Goal: Transaction & Acquisition: Purchase product/service

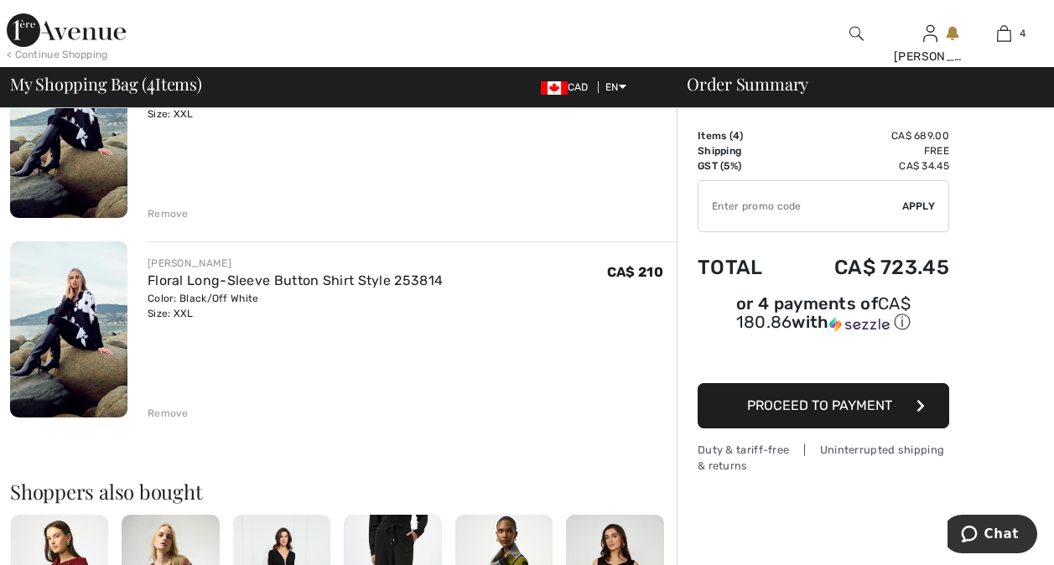
scroll to position [604, 0]
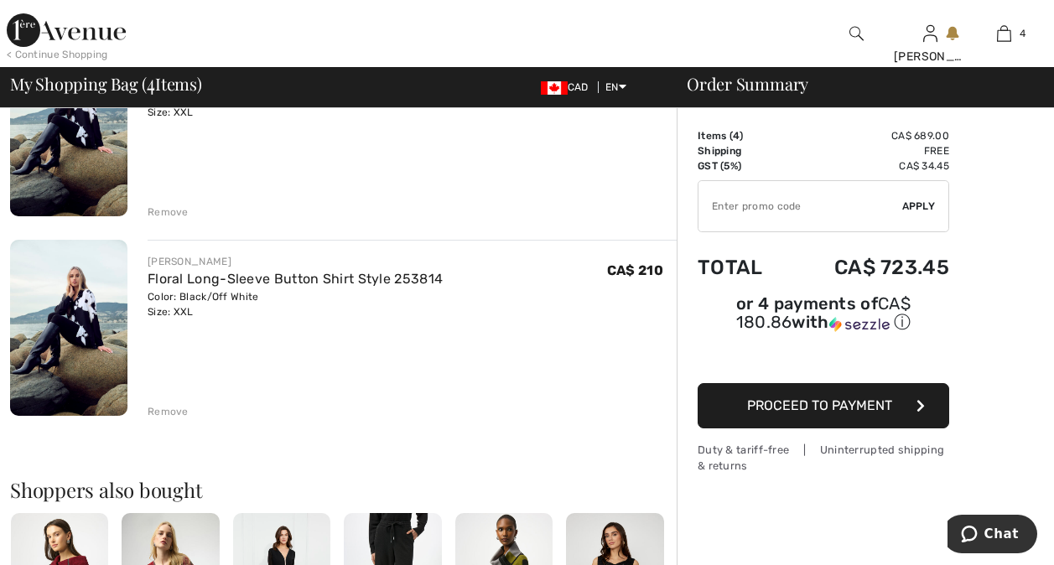
click at [170, 430] on div "DOLCEZZA Abstract Cowl Neck Pullover Style 75633 Color: As sample Size: XXL Fin…" at bounding box center [343, 369] width 666 height 1456
click at [171, 412] on div "Remove" at bounding box center [168, 411] width 41 height 15
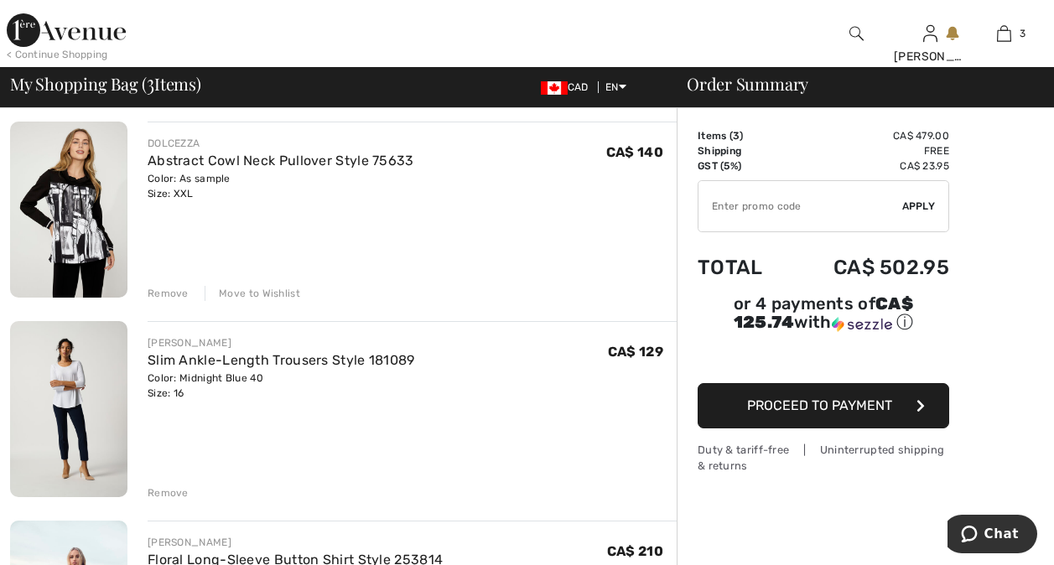
scroll to position [115, 0]
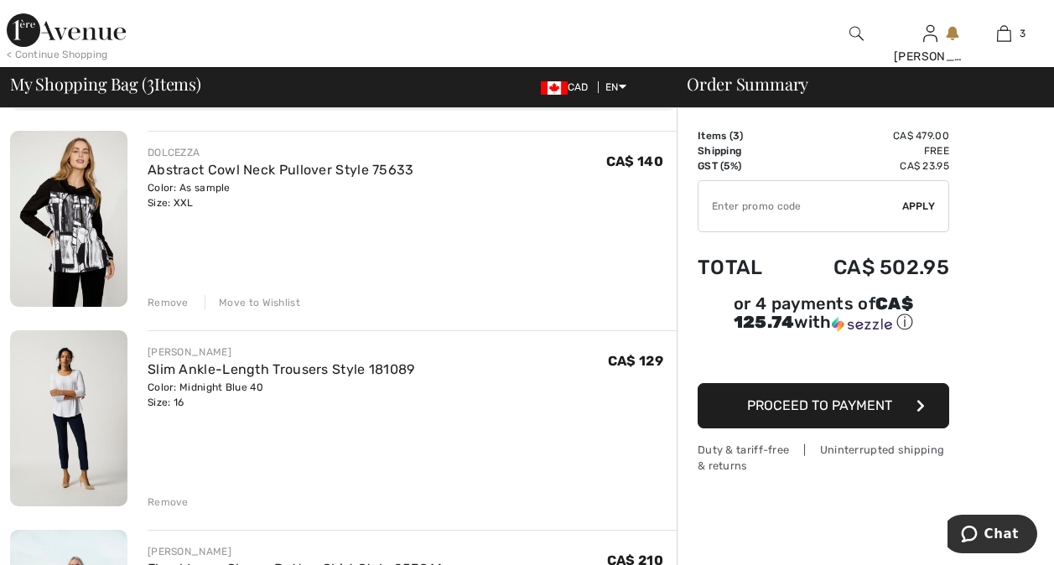
click at [86, 229] on img at bounding box center [68, 219] width 117 height 176
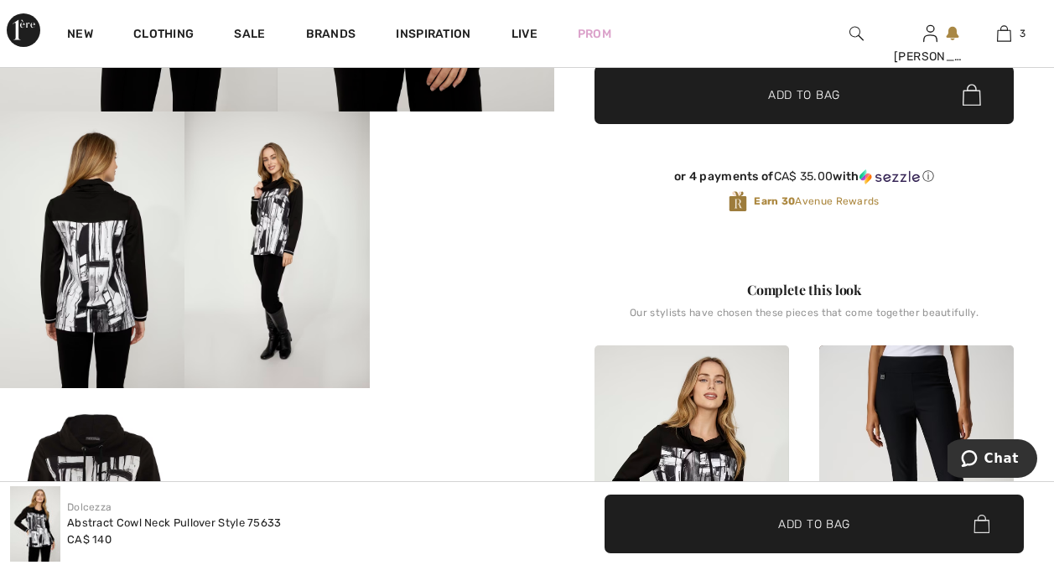
scroll to position [407, 0]
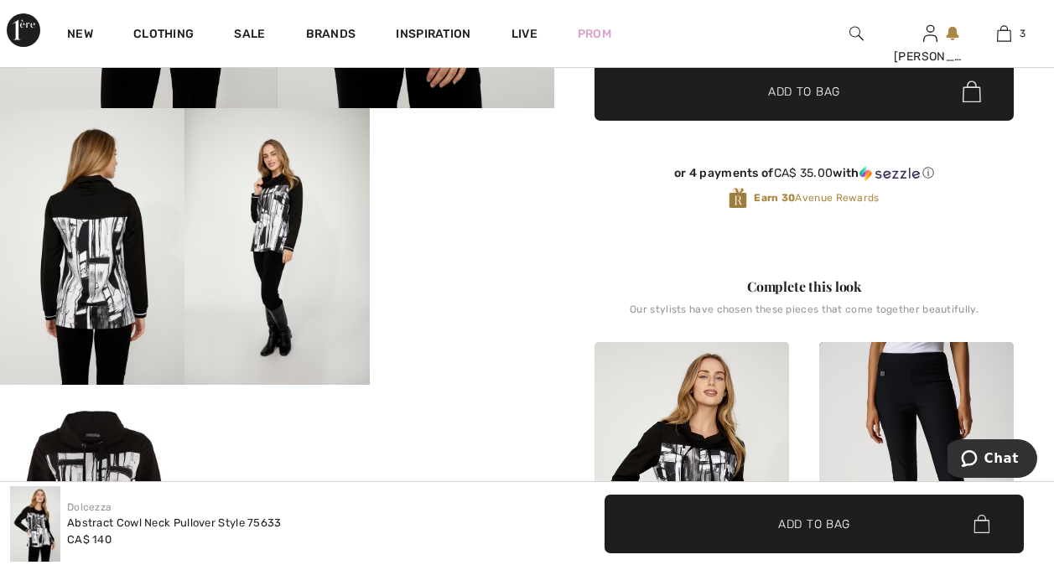
click at [492, 200] on video "Your browser does not support the video tag." at bounding box center [462, 154] width 184 height 92
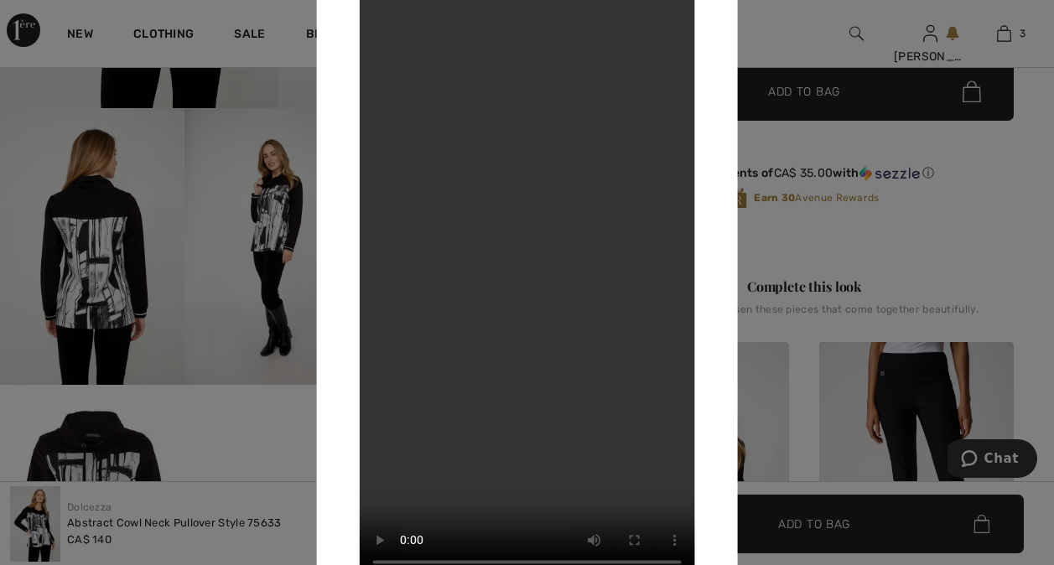
click at [754, 234] on div at bounding box center [527, 282] width 1054 height 565
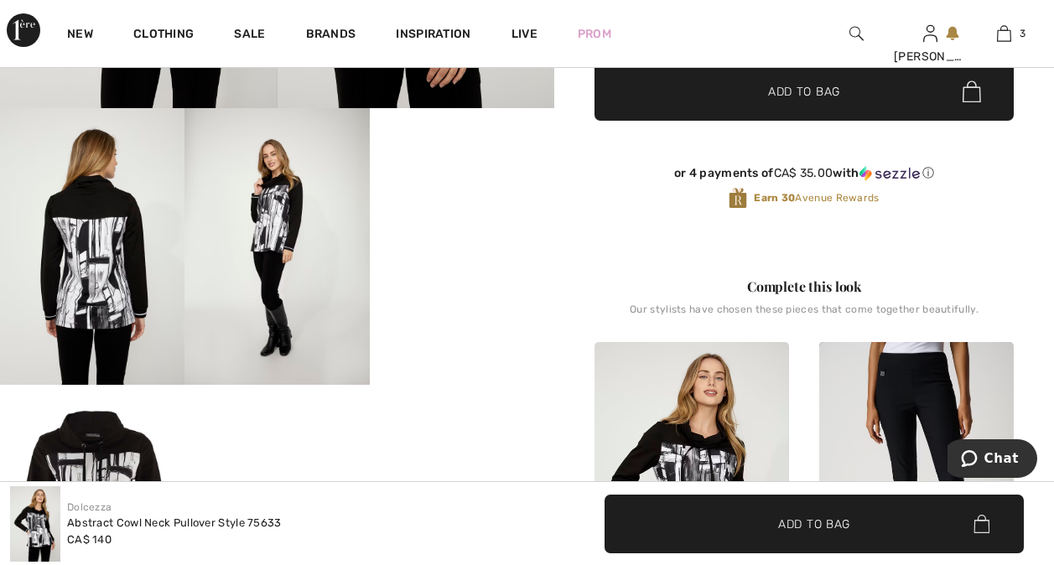
click at [713, 109] on span "✔ Added to Bag Add to Bag" at bounding box center [803, 91] width 419 height 59
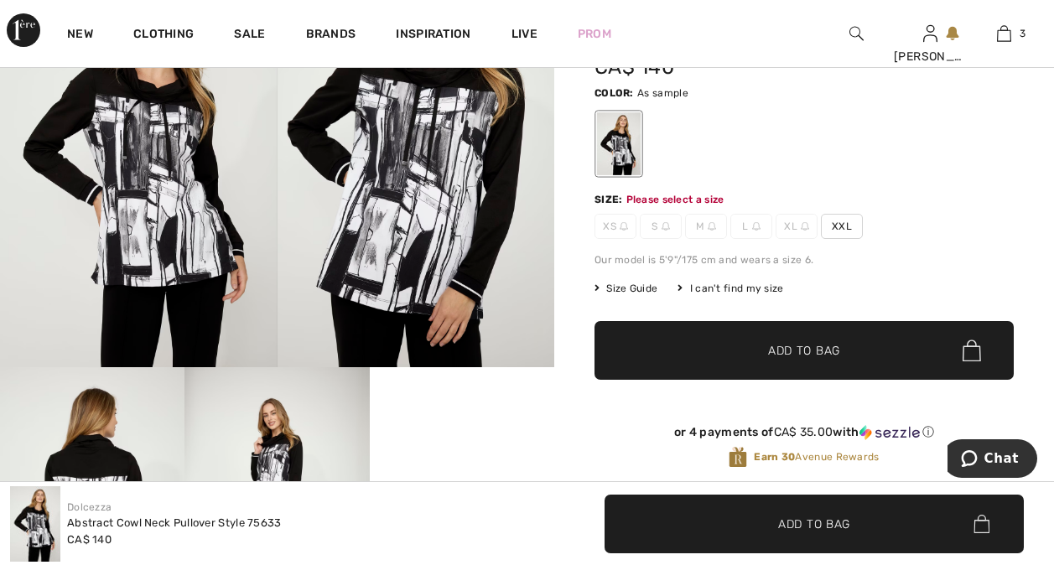
scroll to position [149, 0]
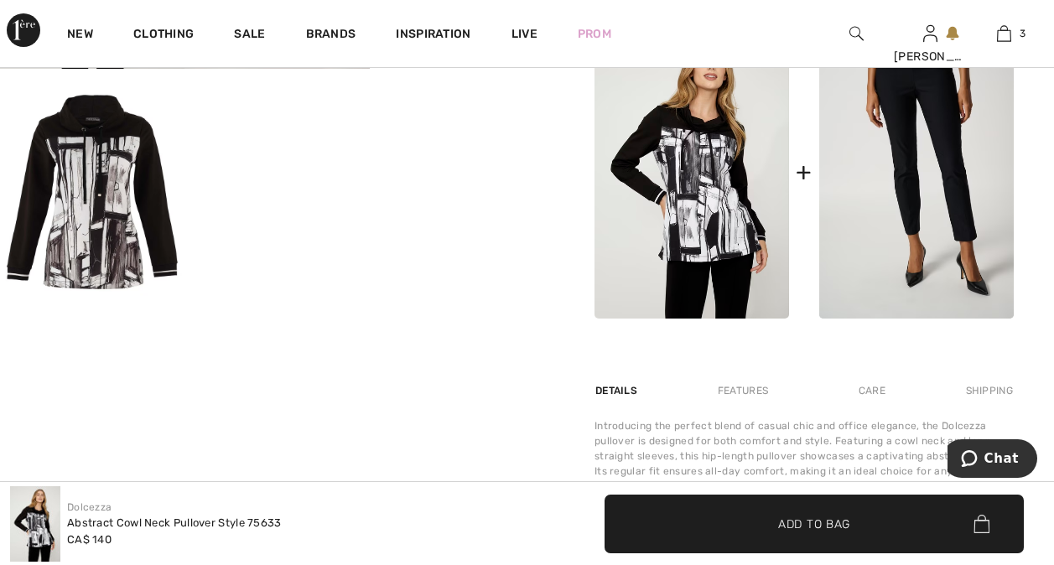
click at [844, 391] on div "Care" at bounding box center [871, 391] width 55 height 30
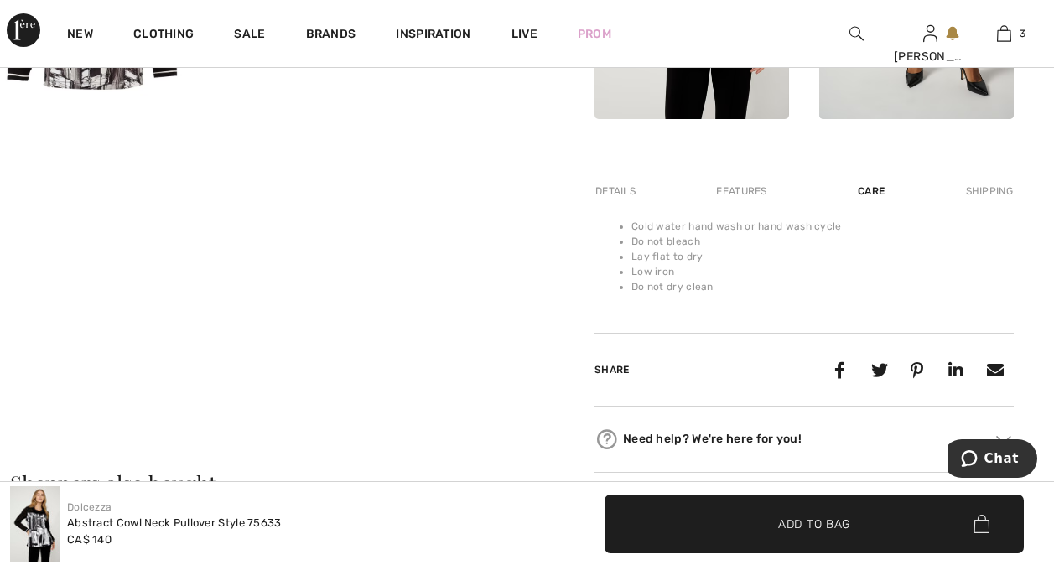
scroll to position [922, 0]
click at [625, 196] on div "Details" at bounding box center [616, 192] width 45 height 30
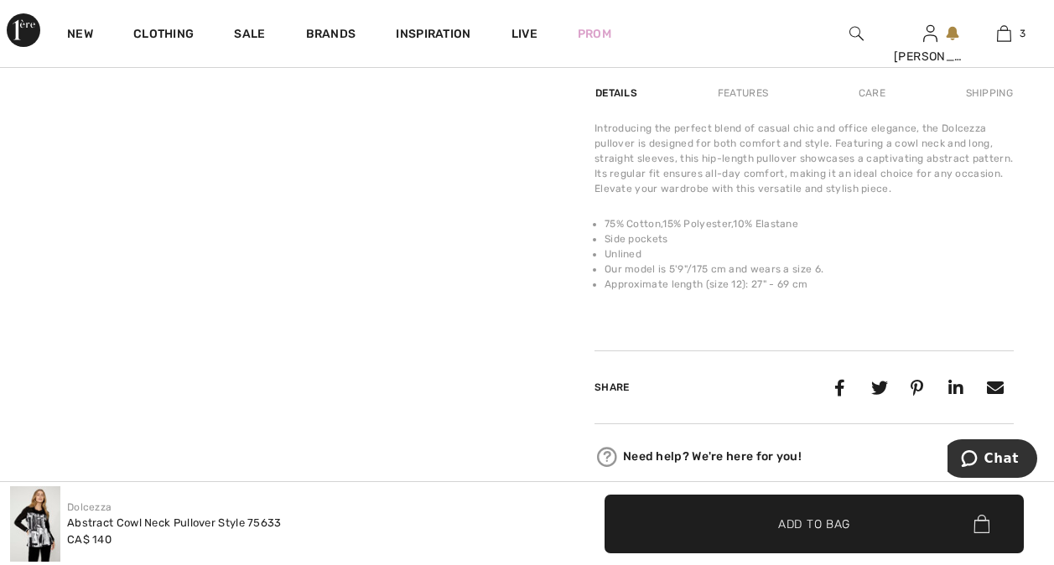
scroll to position [1022, 0]
click at [852, 252] on li "Unlined" at bounding box center [808, 253] width 409 height 15
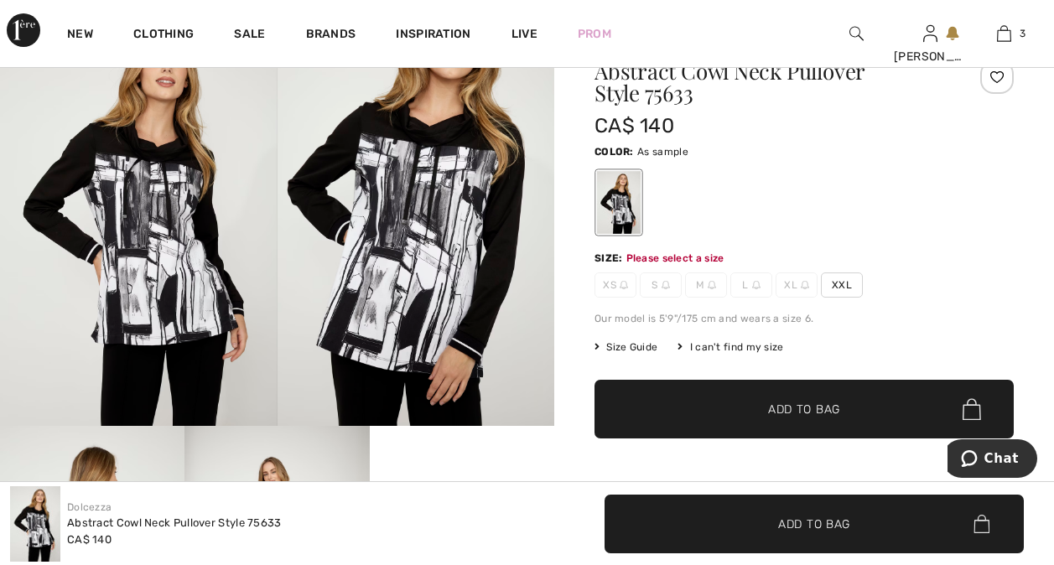
scroll to position [0, 0]
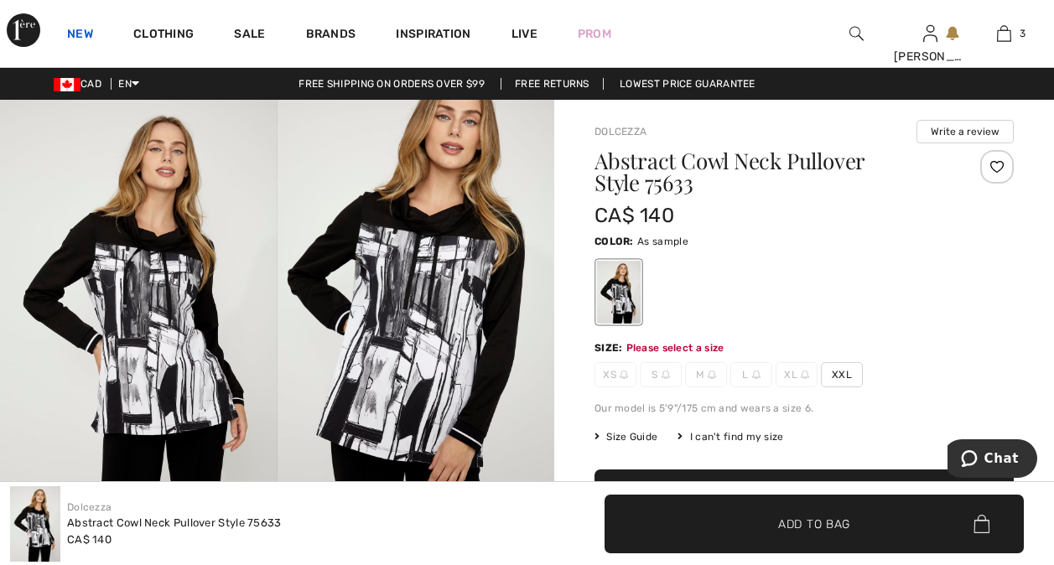
click at [79, 40] on link "New" at bounding box center [80, 36] width 26 height 18
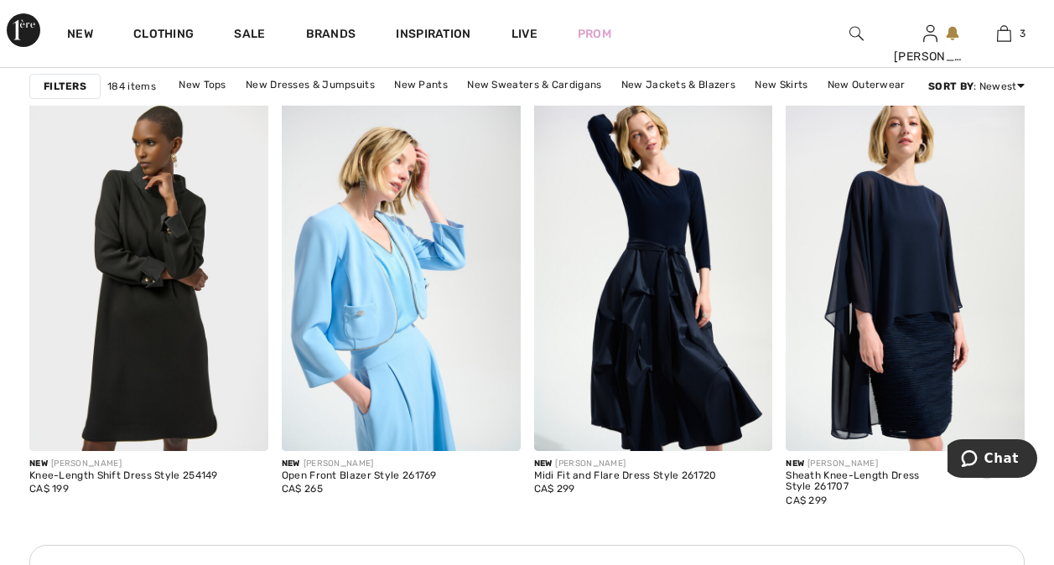
scroll to position [1537, 0]
